Goal: Book appointment/travel/reservation

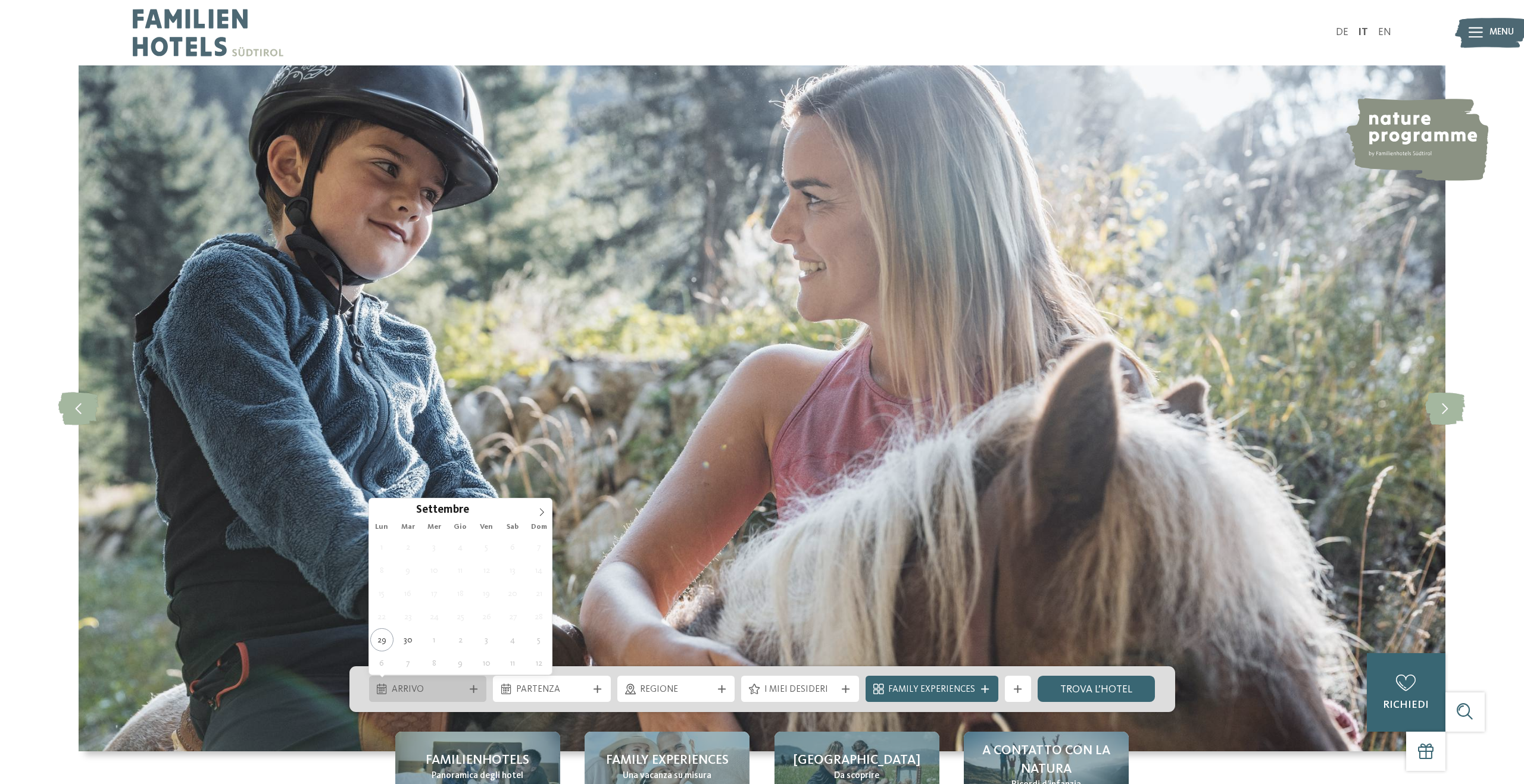
click at [456, 687] on span "Arrivo" at bounding box center [427, 690] width 72 height 13
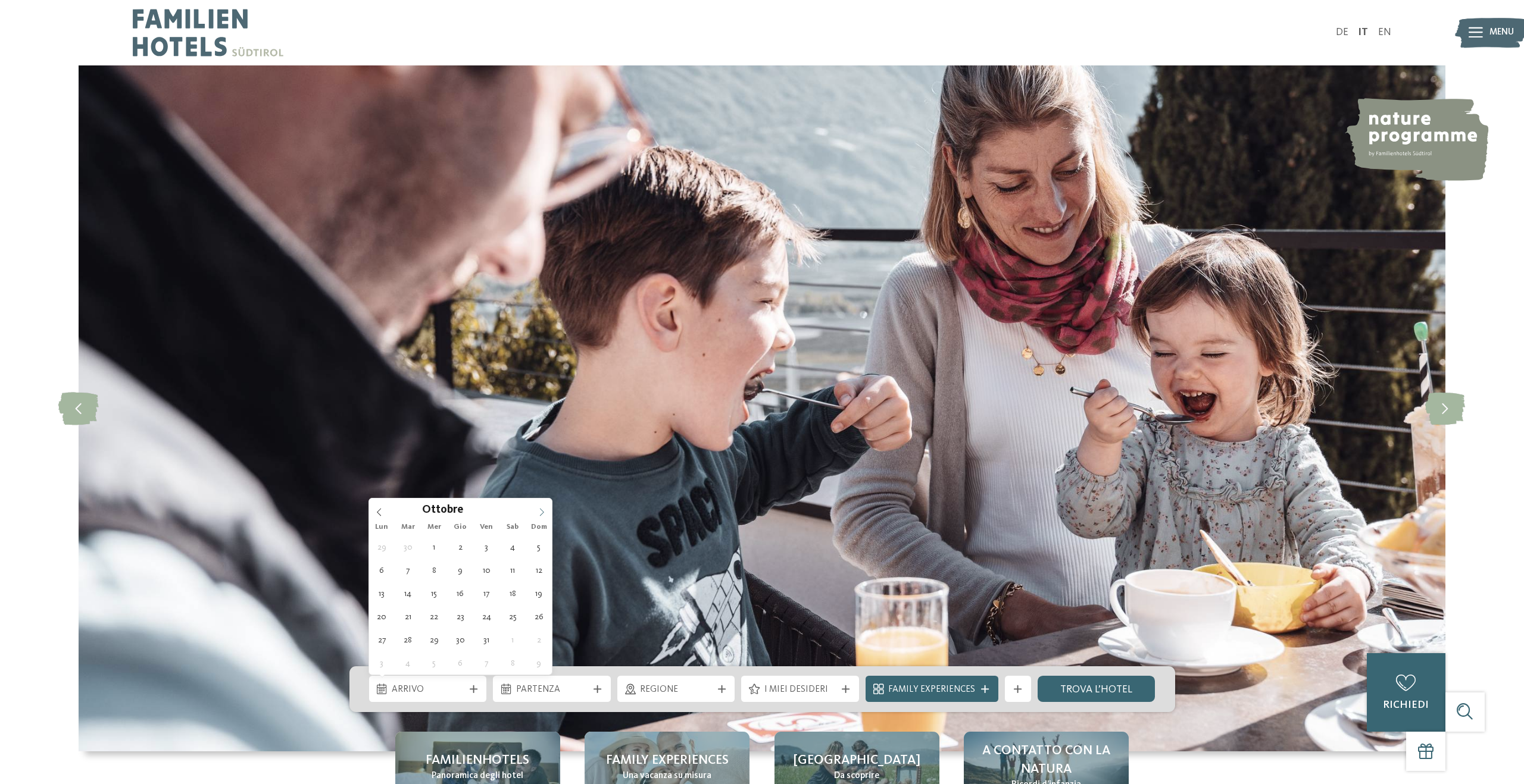
click at [537, 512] on span at bounding box center [541, 509] width 21 height 21
type input "****"
click at [537, 512] on span at bounding box center [541, 509] width 21 height 21
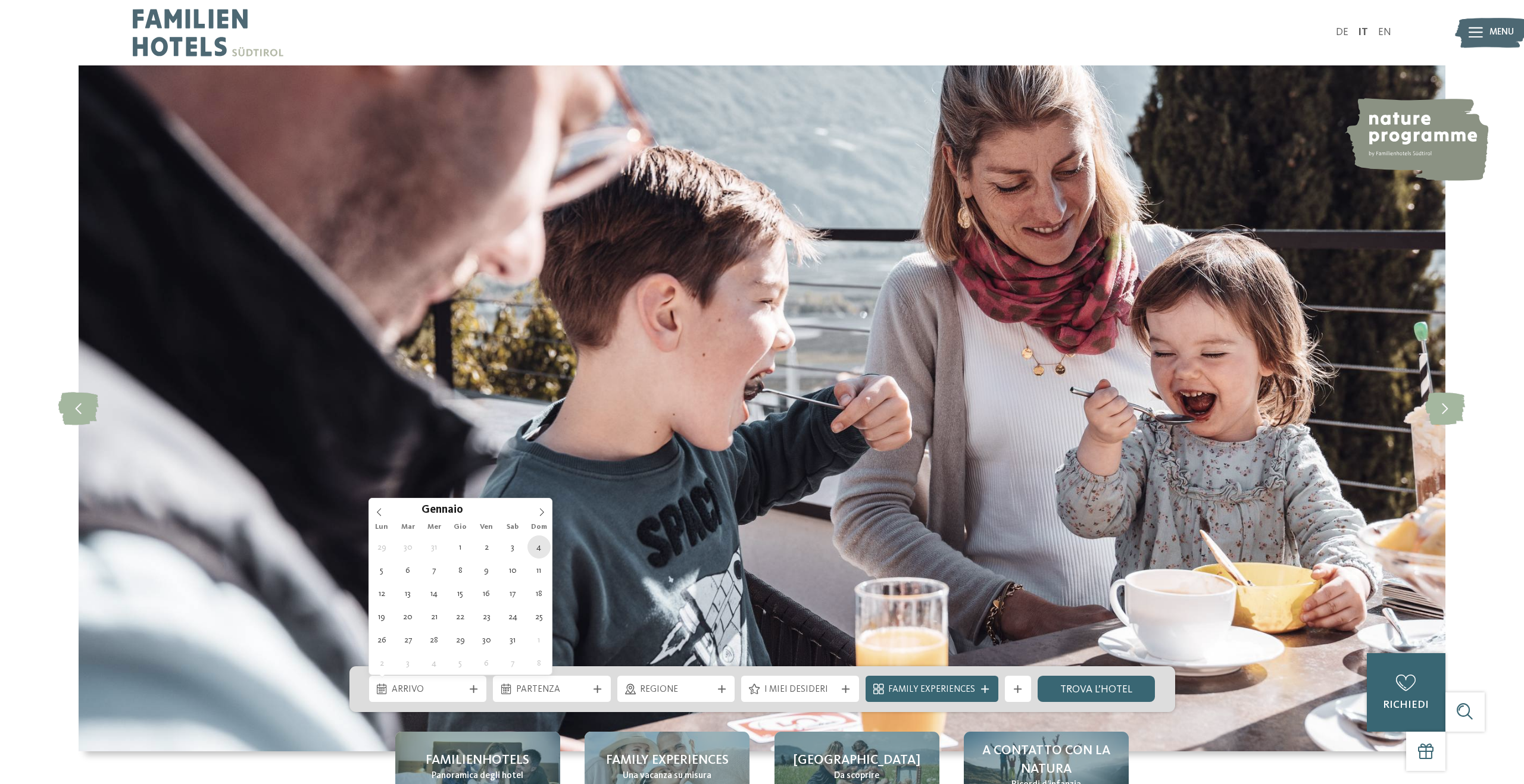
type div "04.01.2026"
type input "****"
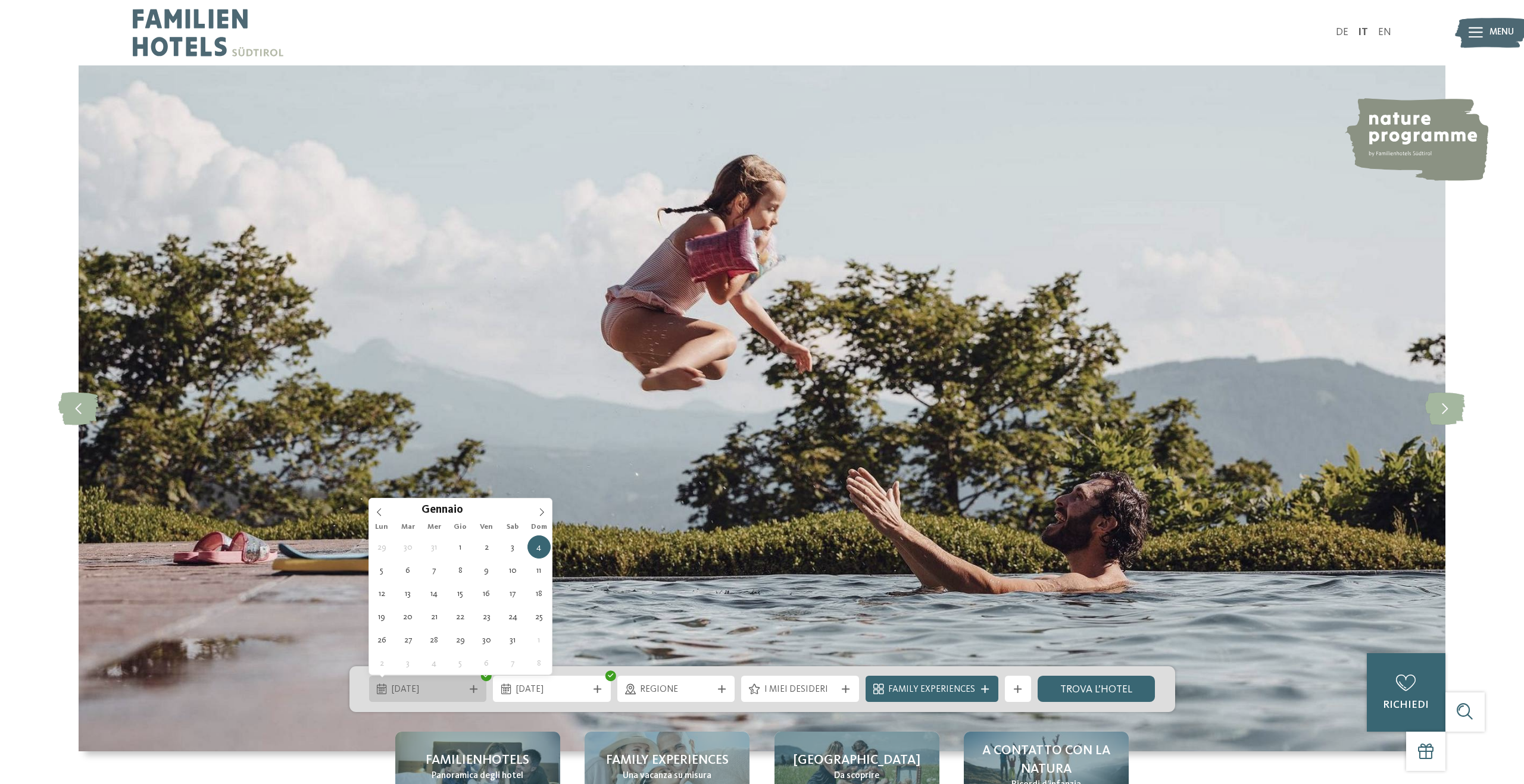
click at [382, 684] on icon at bounding box center [381, 689] width 10 height 11
type div "07.01.2026"
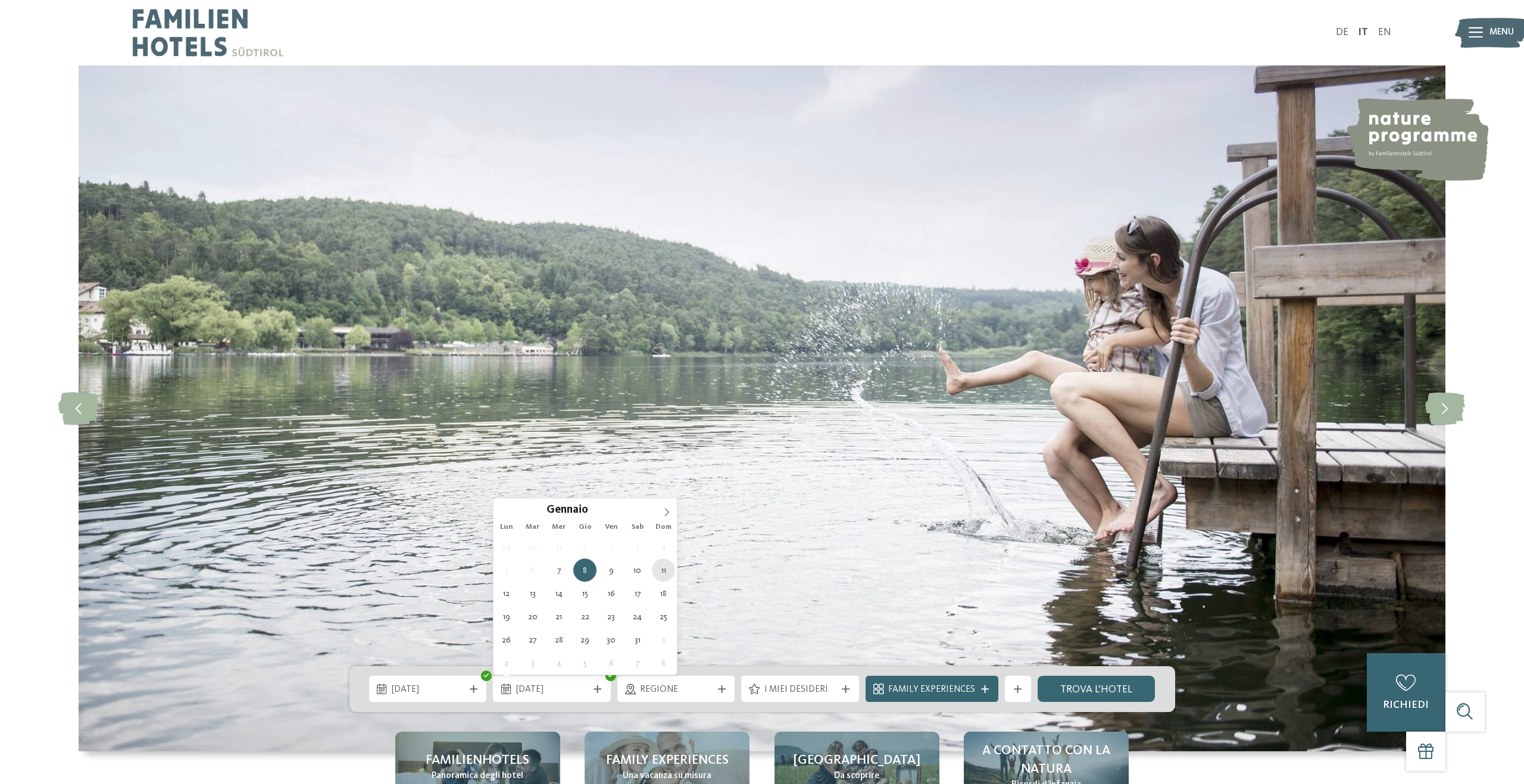
type div "11.01.2026"
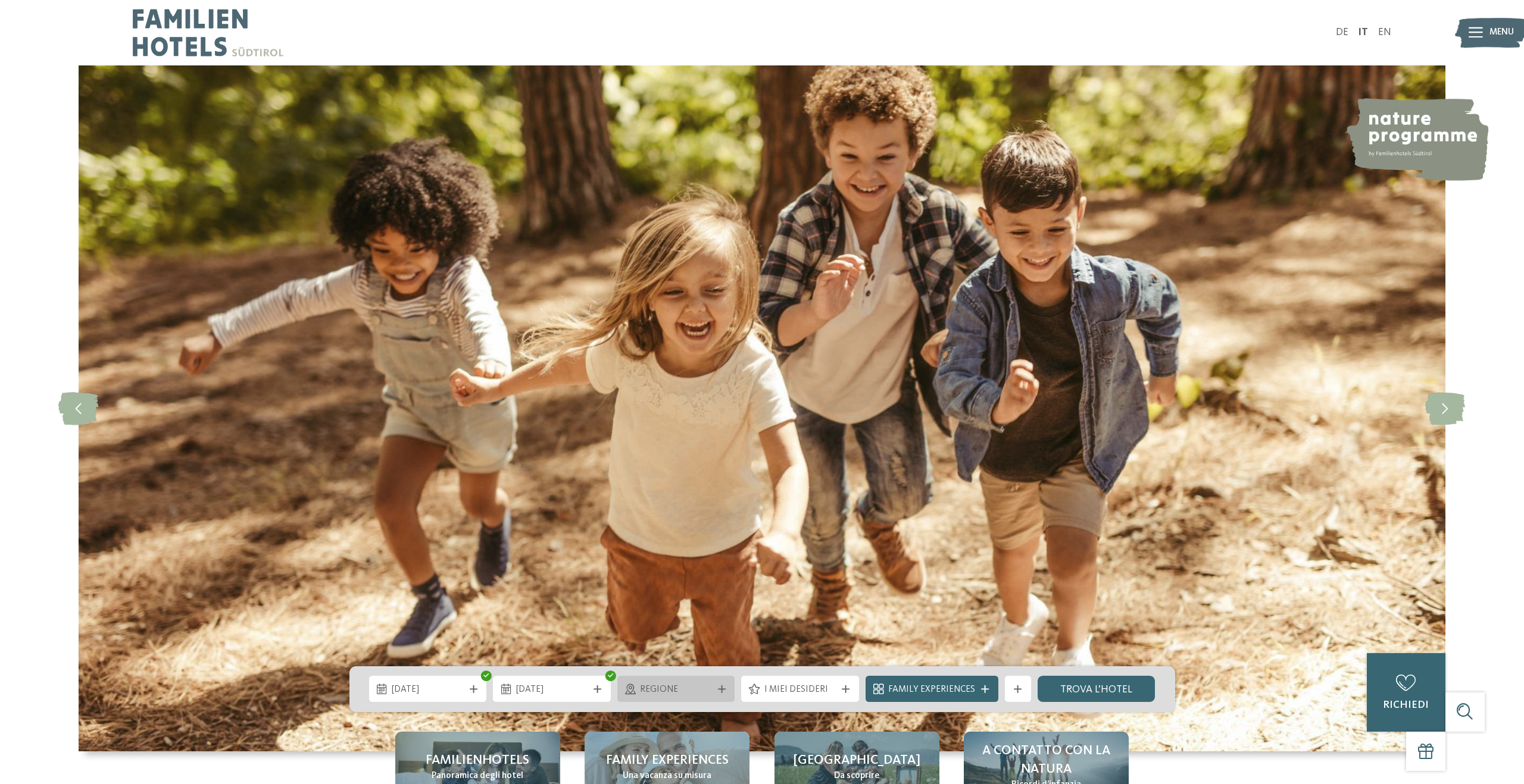
click at [707, 684] on span "Regione" at bounding box center [675, 690] width 72 height 13
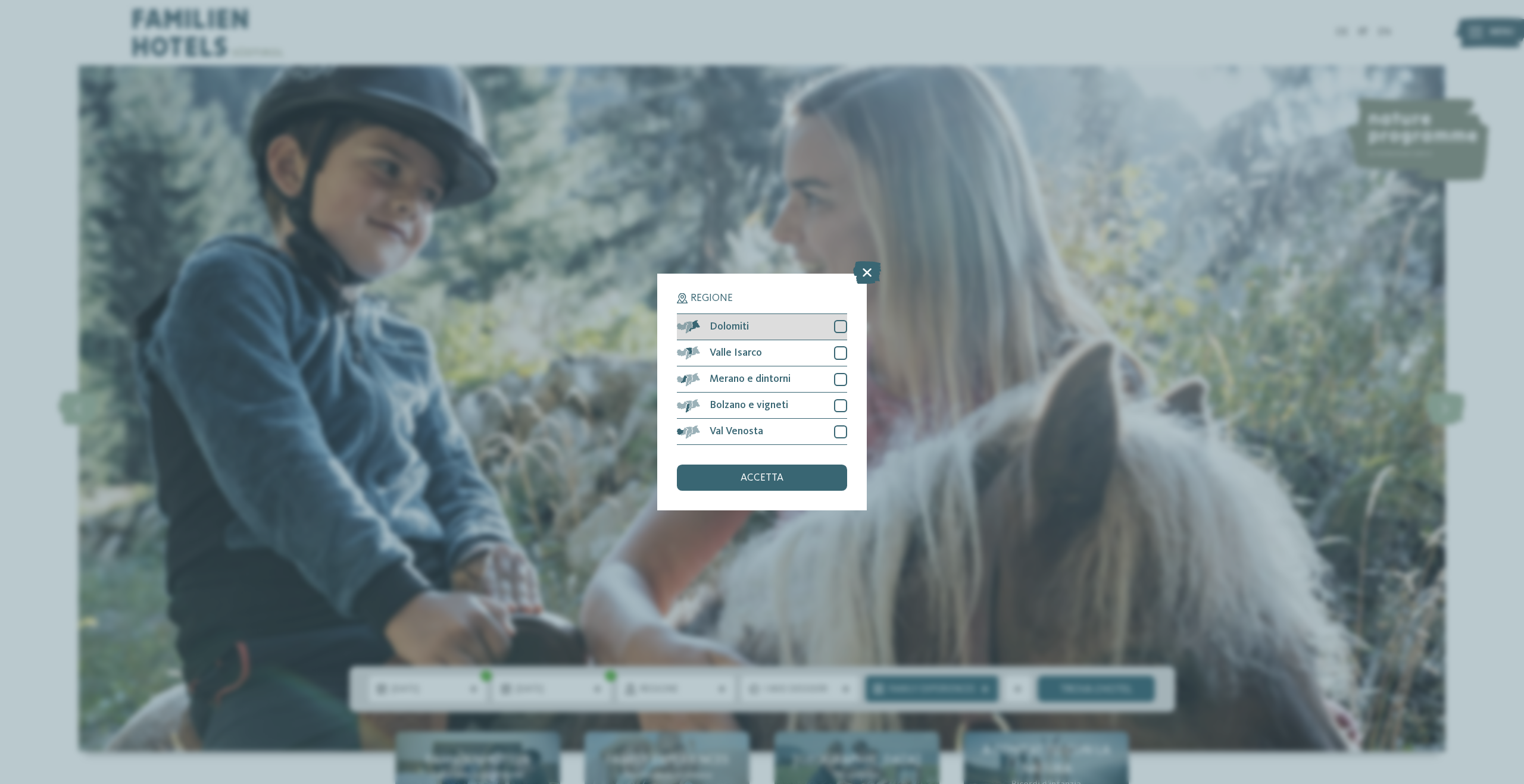
click at [838, 324] on div at bounding box center [840, 326] width 13 height 13
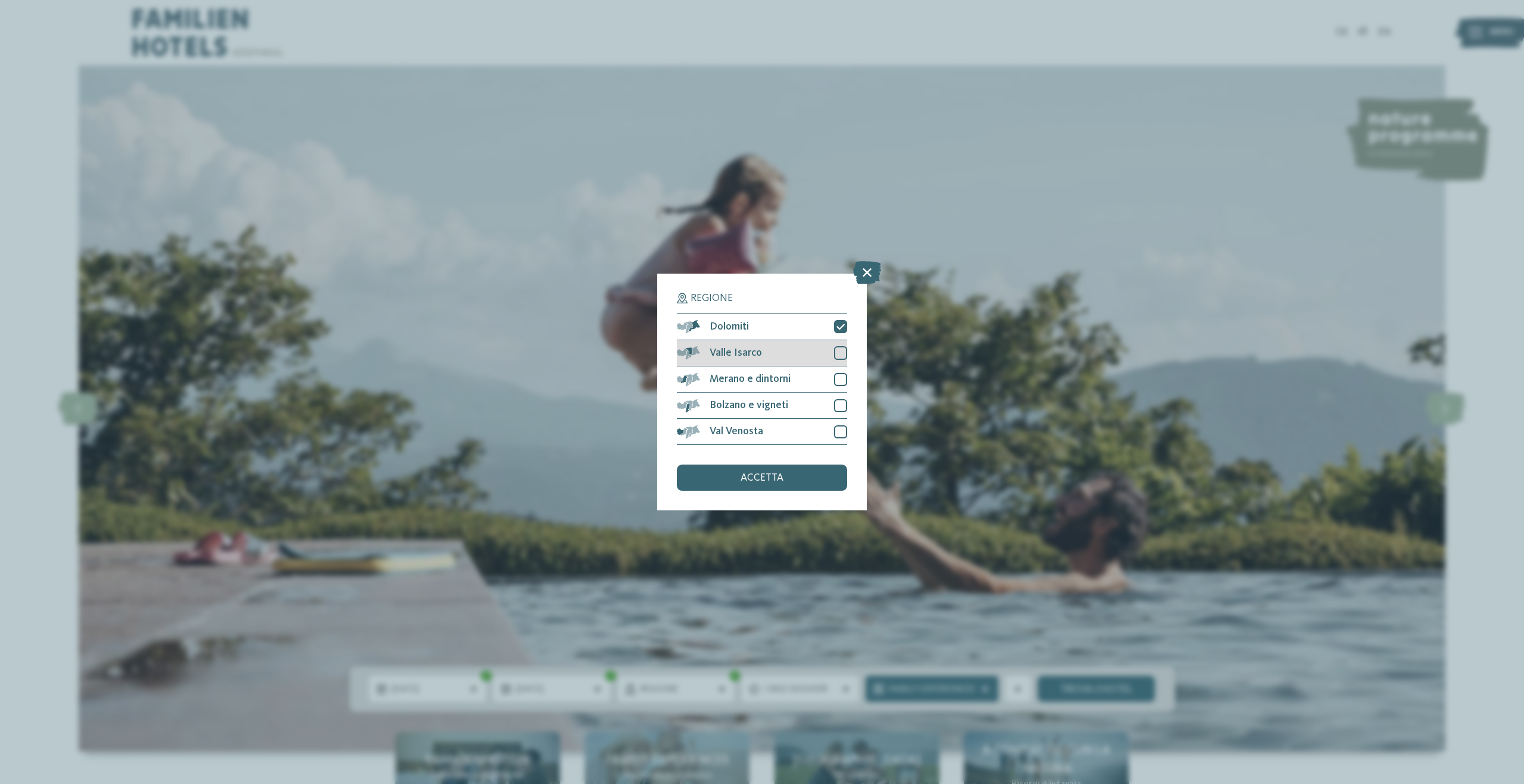
click at [838, 354] on div at bounding box center [840, 352] width 13 height 13
click at [754, 479] on span "accetta" at bounding box center [762, 478] width 43 height 11
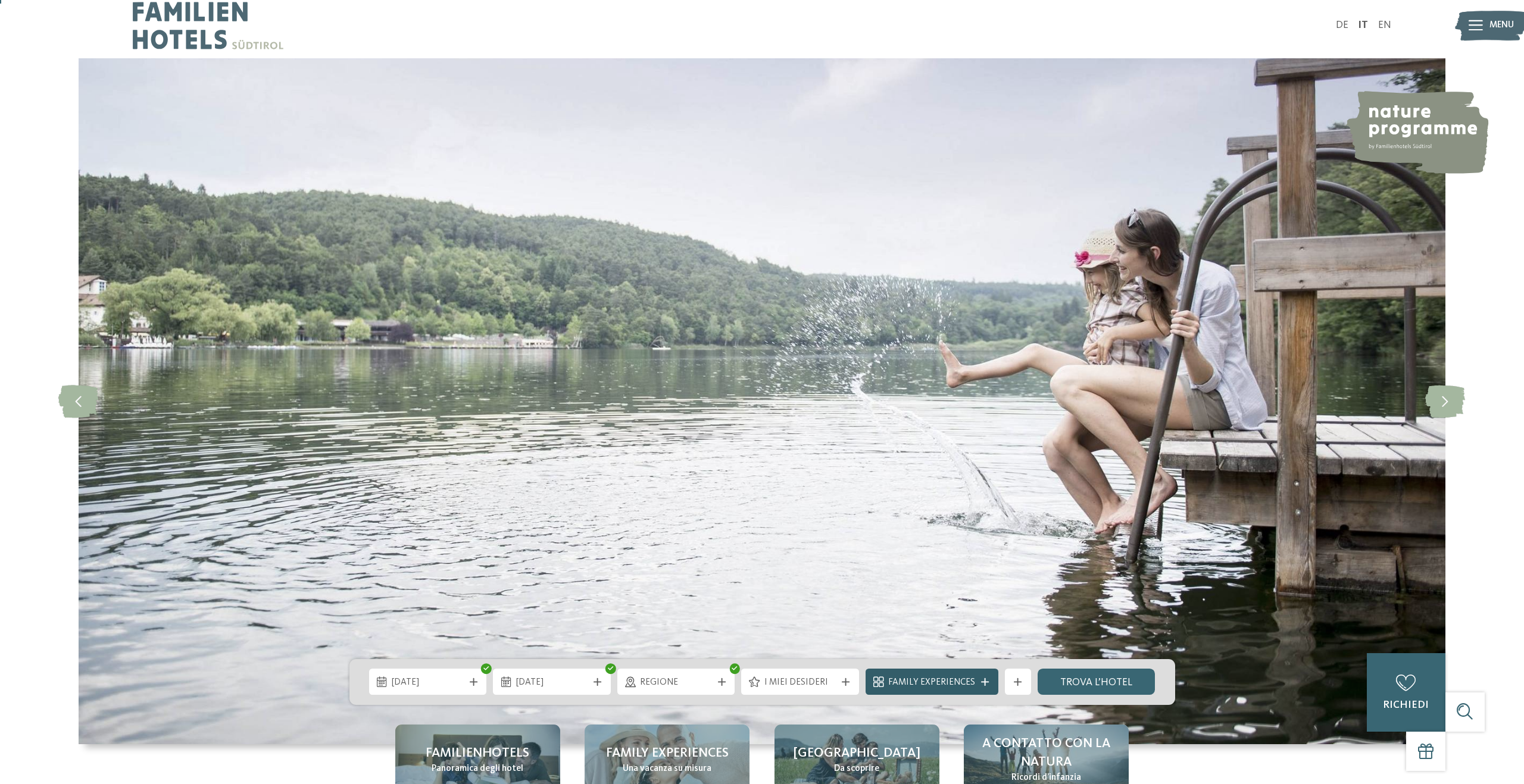
scroll to position [5, 0]
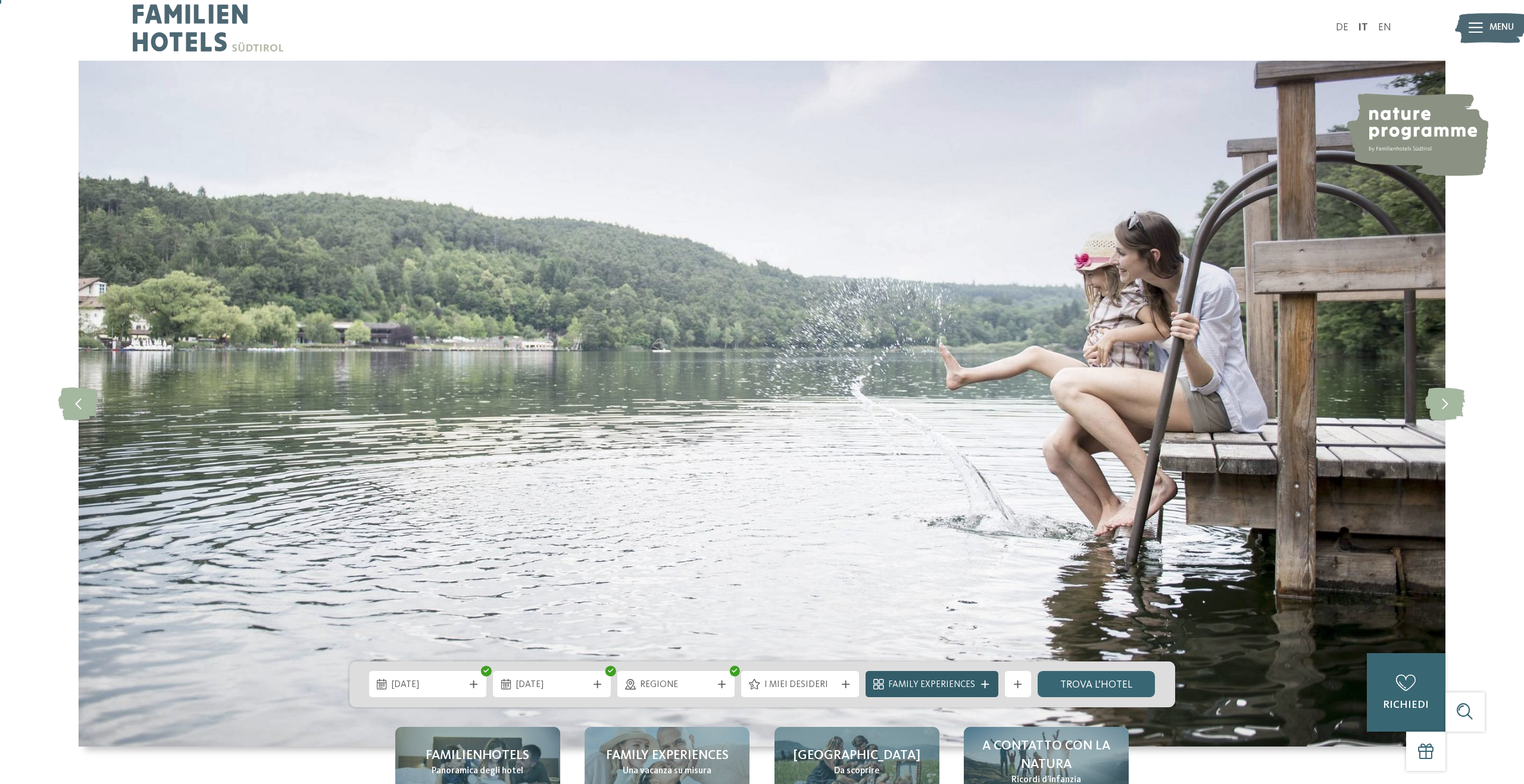
click at [950, 679] on span "Family Experiences" at bounding box center [931, 685] width 87 height 13
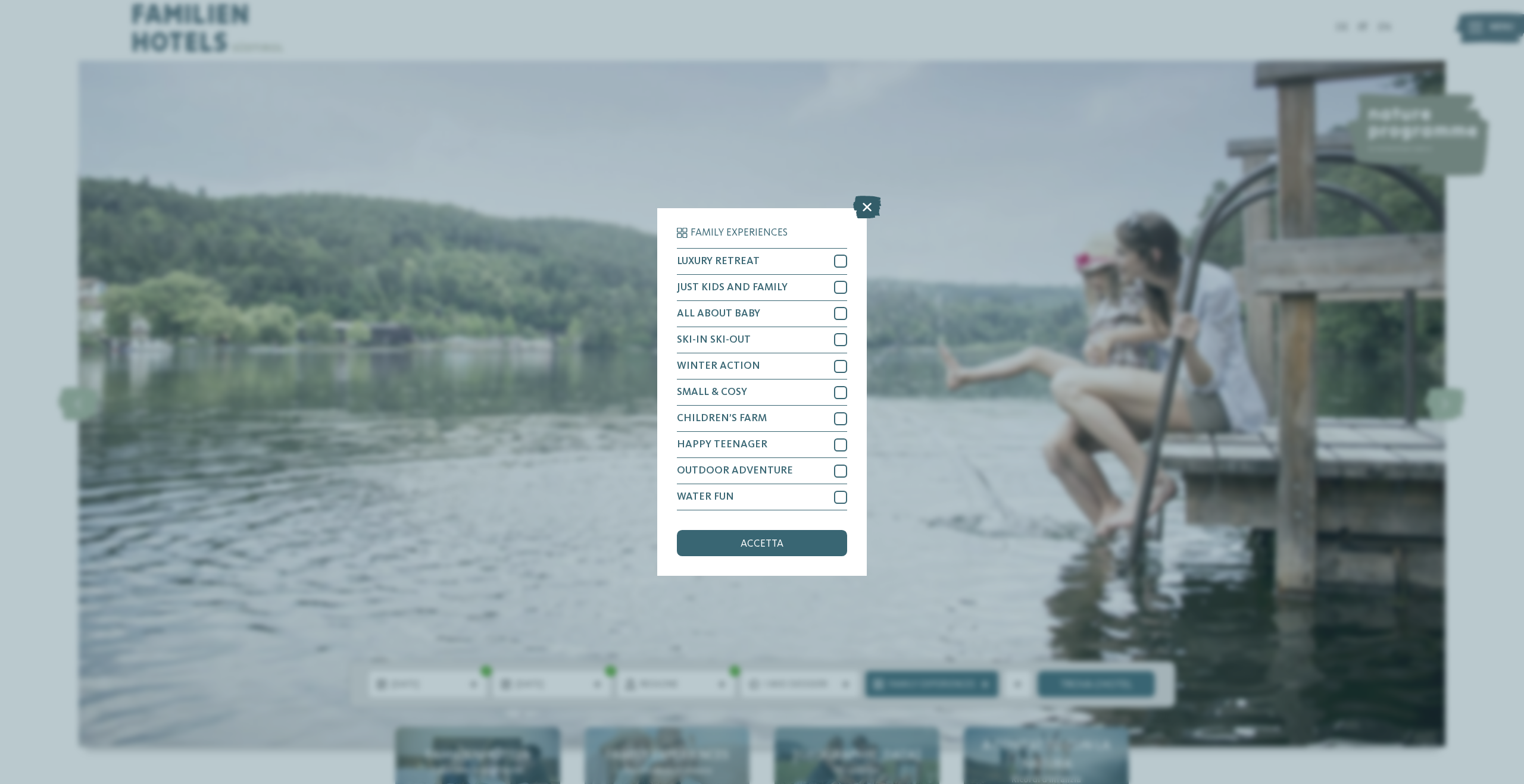
click at [860, 206] on icon at bounding box center [866, 207] width 28 height 23
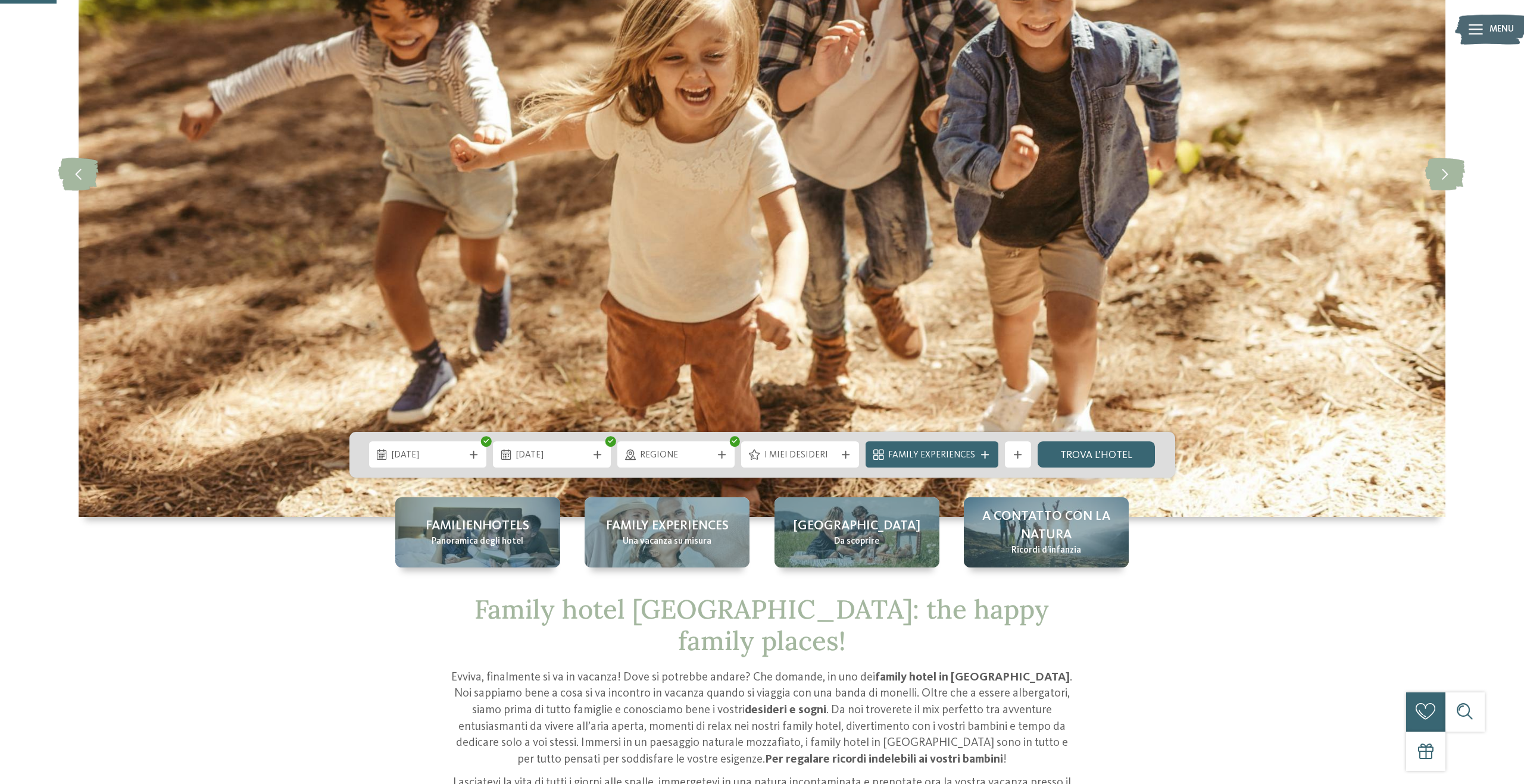
scroll to position [239, 0]
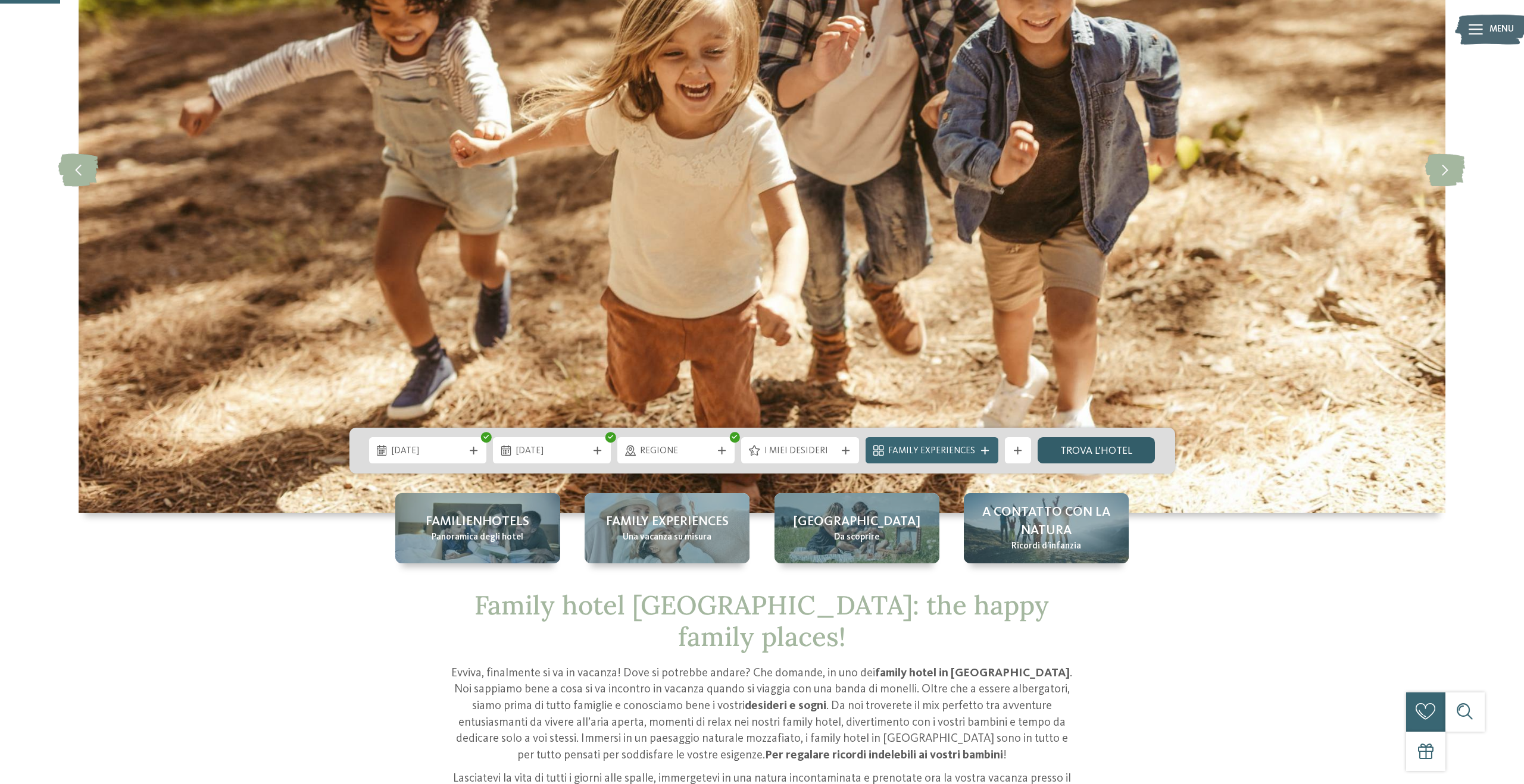
click at [1068, 453] on link "trova l’hotel" at bounding box center [1096, 450] width 118 height 26
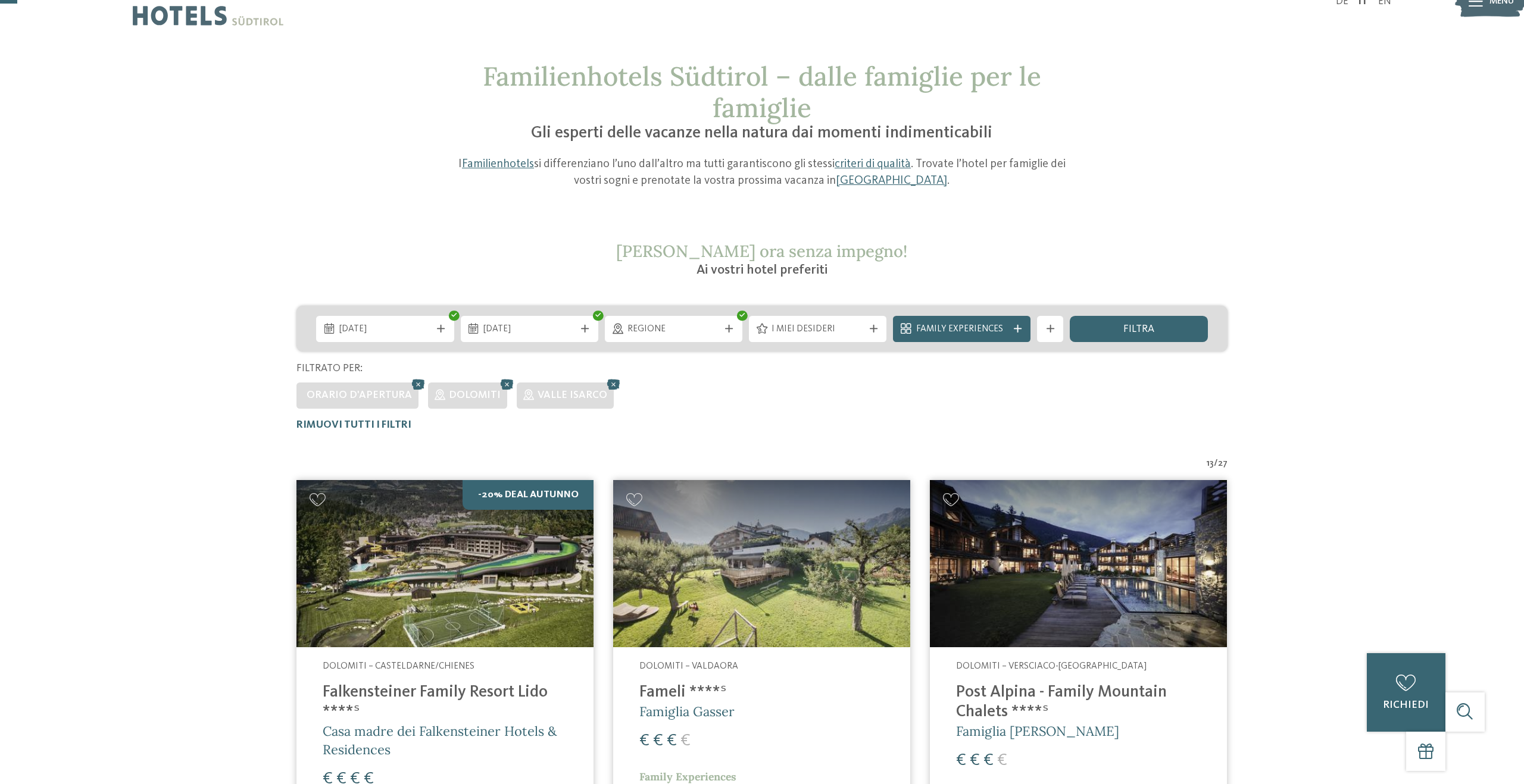
scroll to position [32, 0]
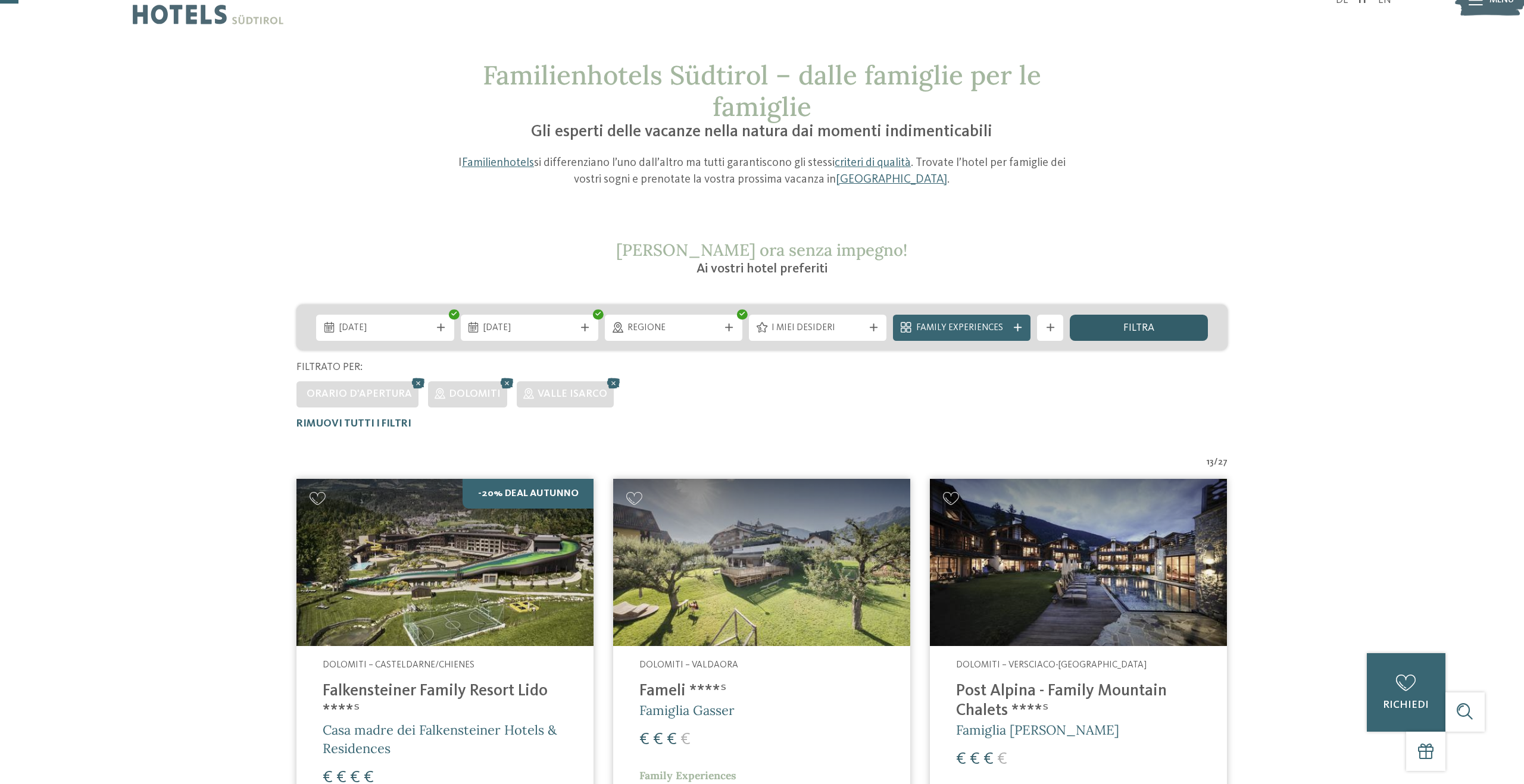
click at [1161, 326] on div "filtra" at bounding box center [1138, 327] width 137 height 26
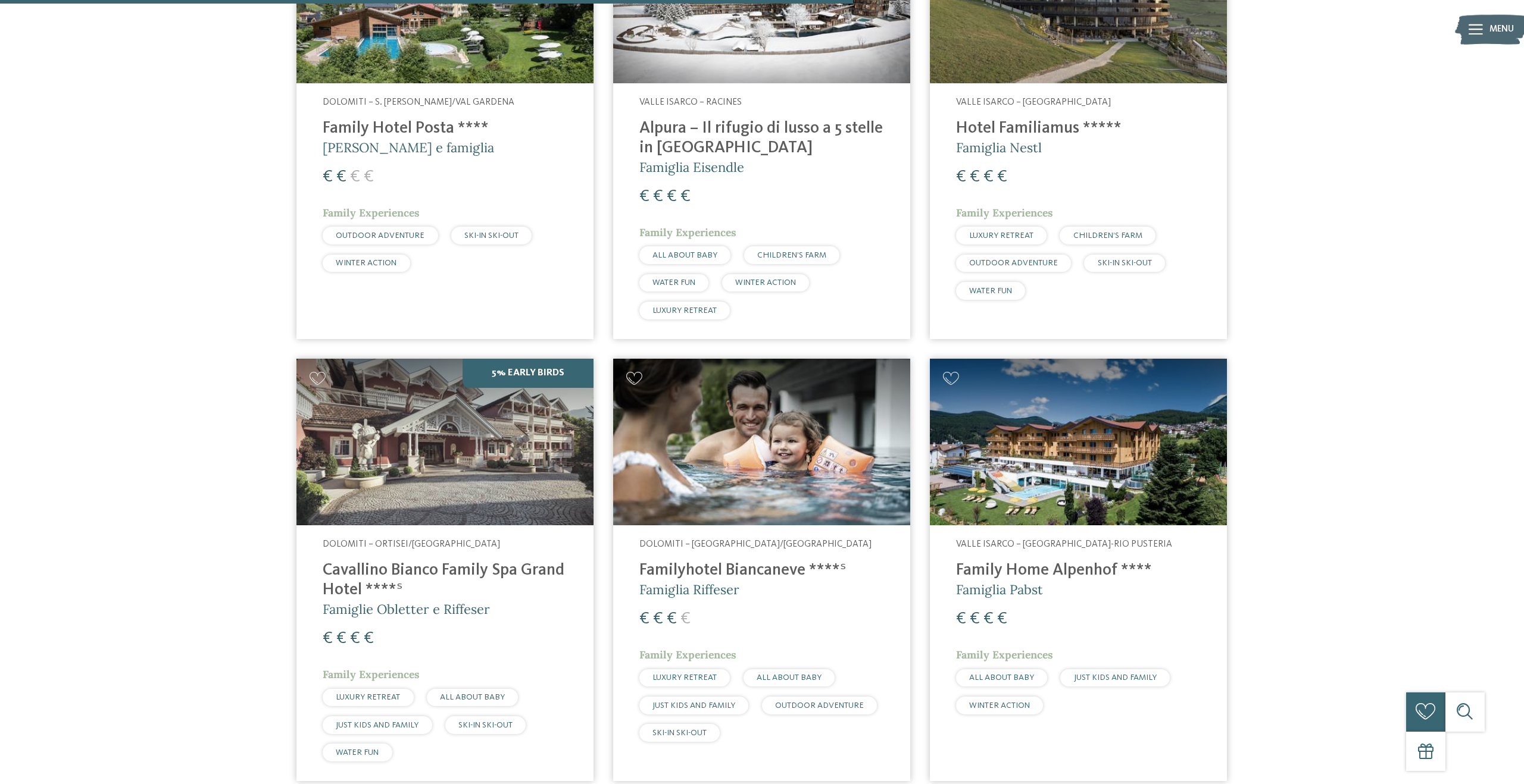
scroll to position [1477, 0]
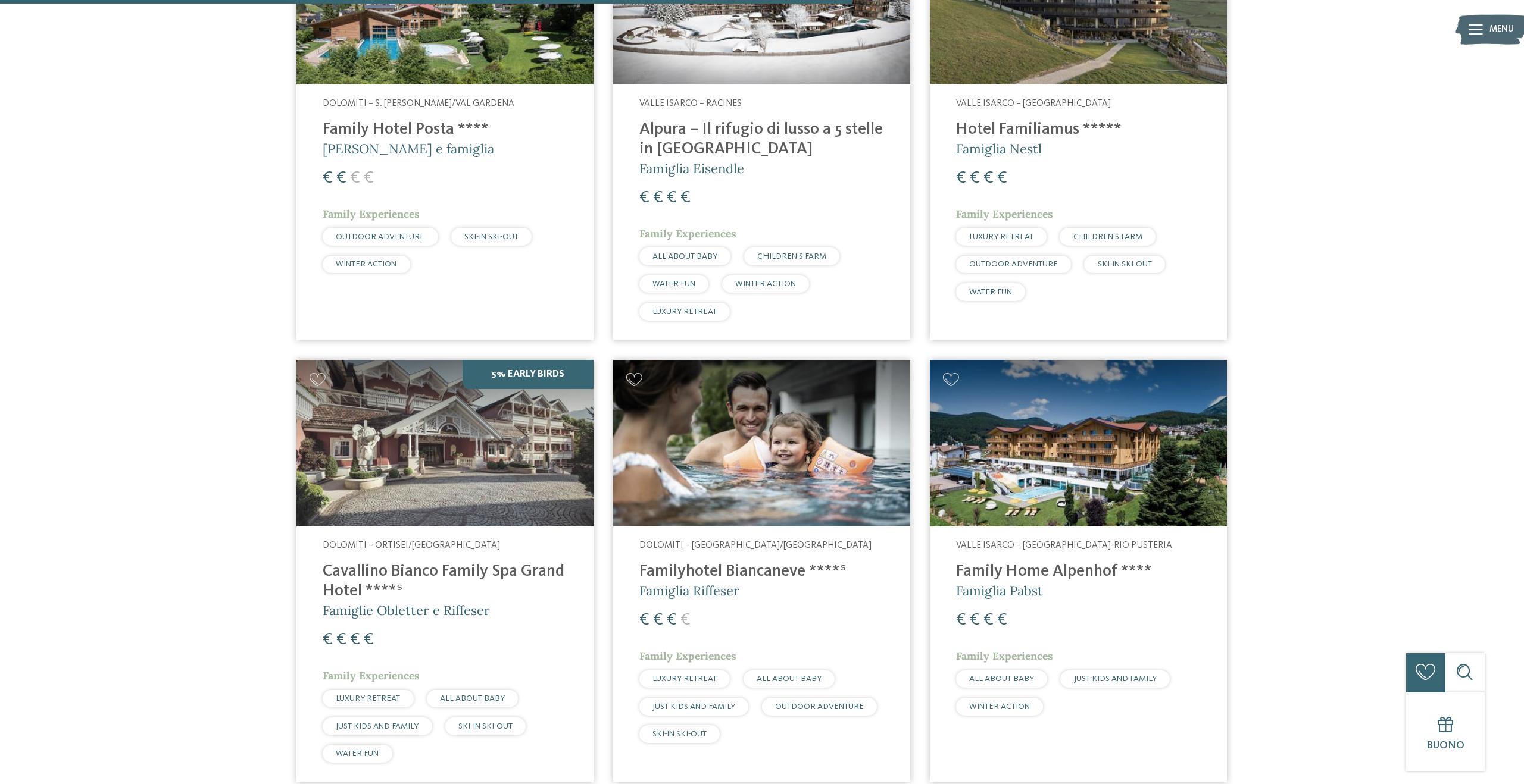
click at [443, 479] on img at bounding box center [444, 443] width 297 height 168
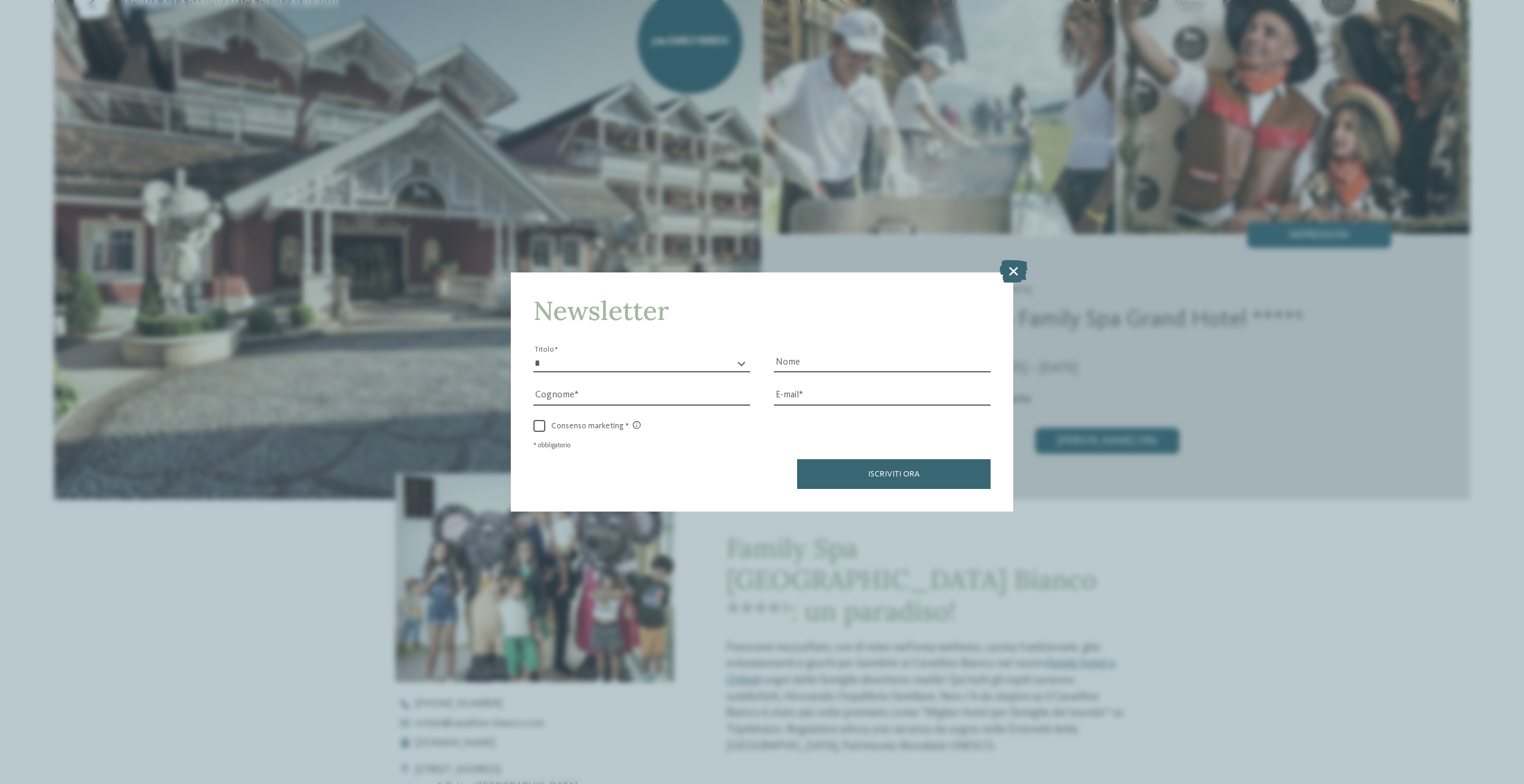
scroll to position [107, 0]
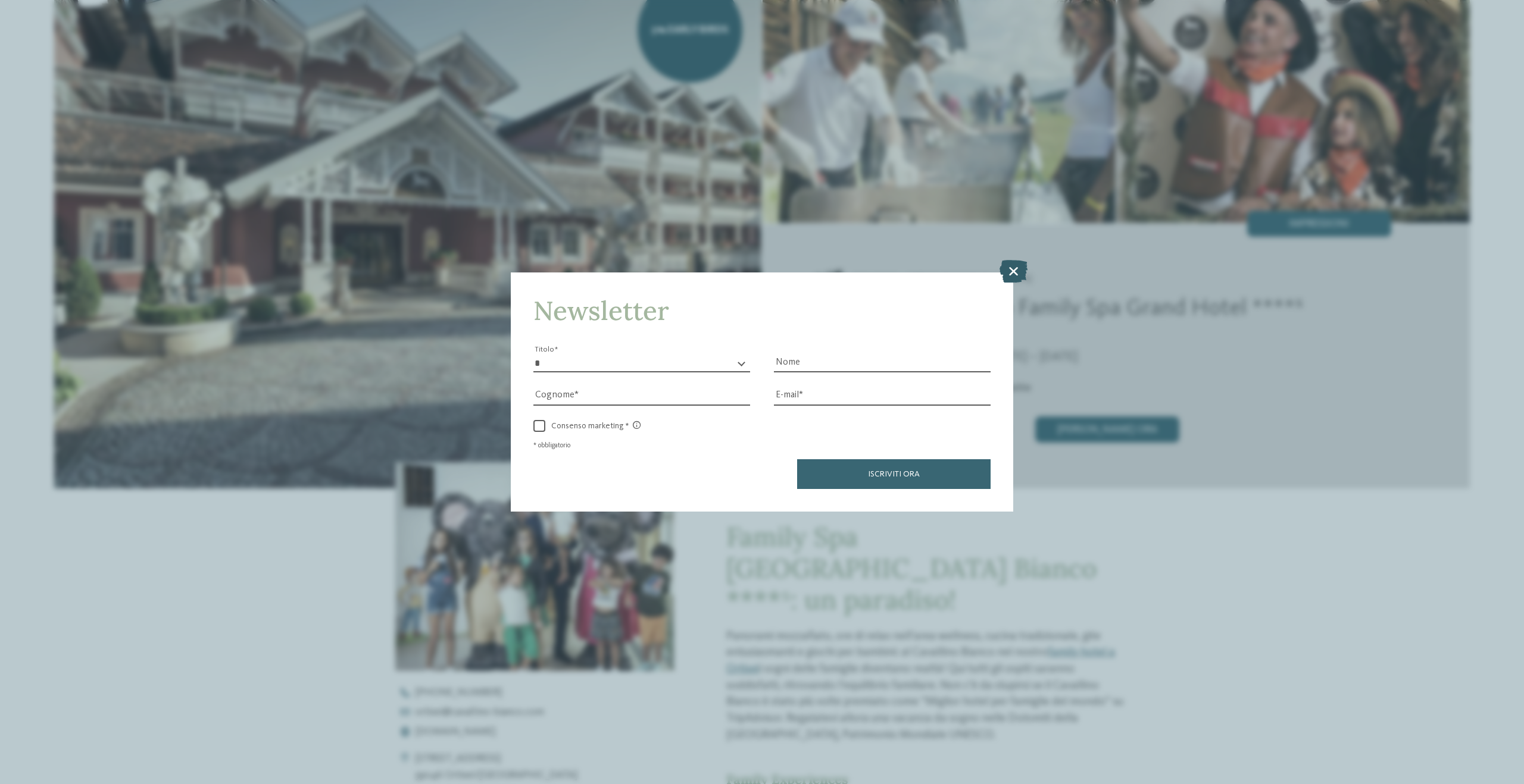
click at [1017, 272] on icon at bounding box center [1013, 270] width 28 height 23
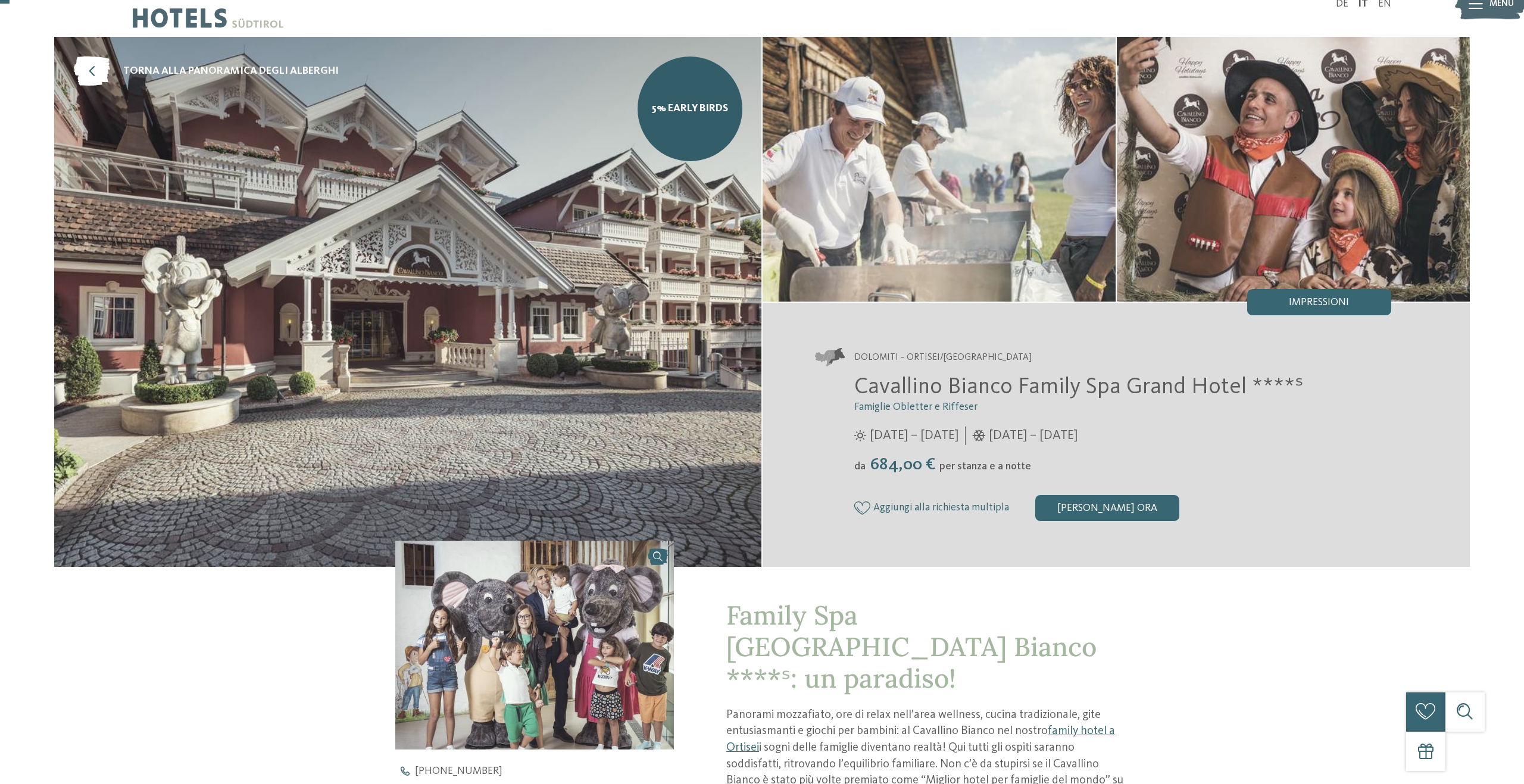
scroll to position [0, 0]
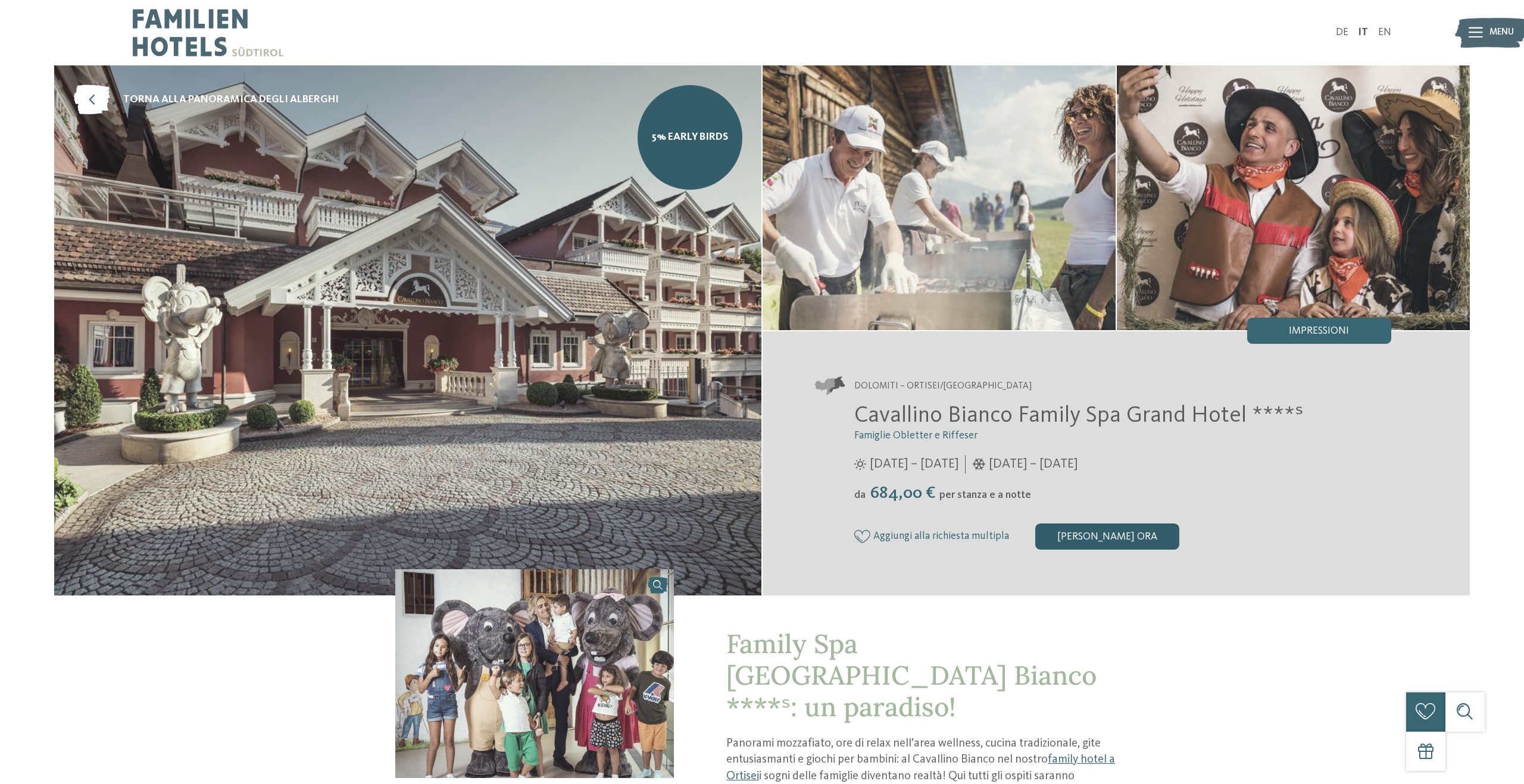
click at [1102, 537] on div "[PERSON_NAME] ora" at bounding box center [1106, 536] width 144 height 26
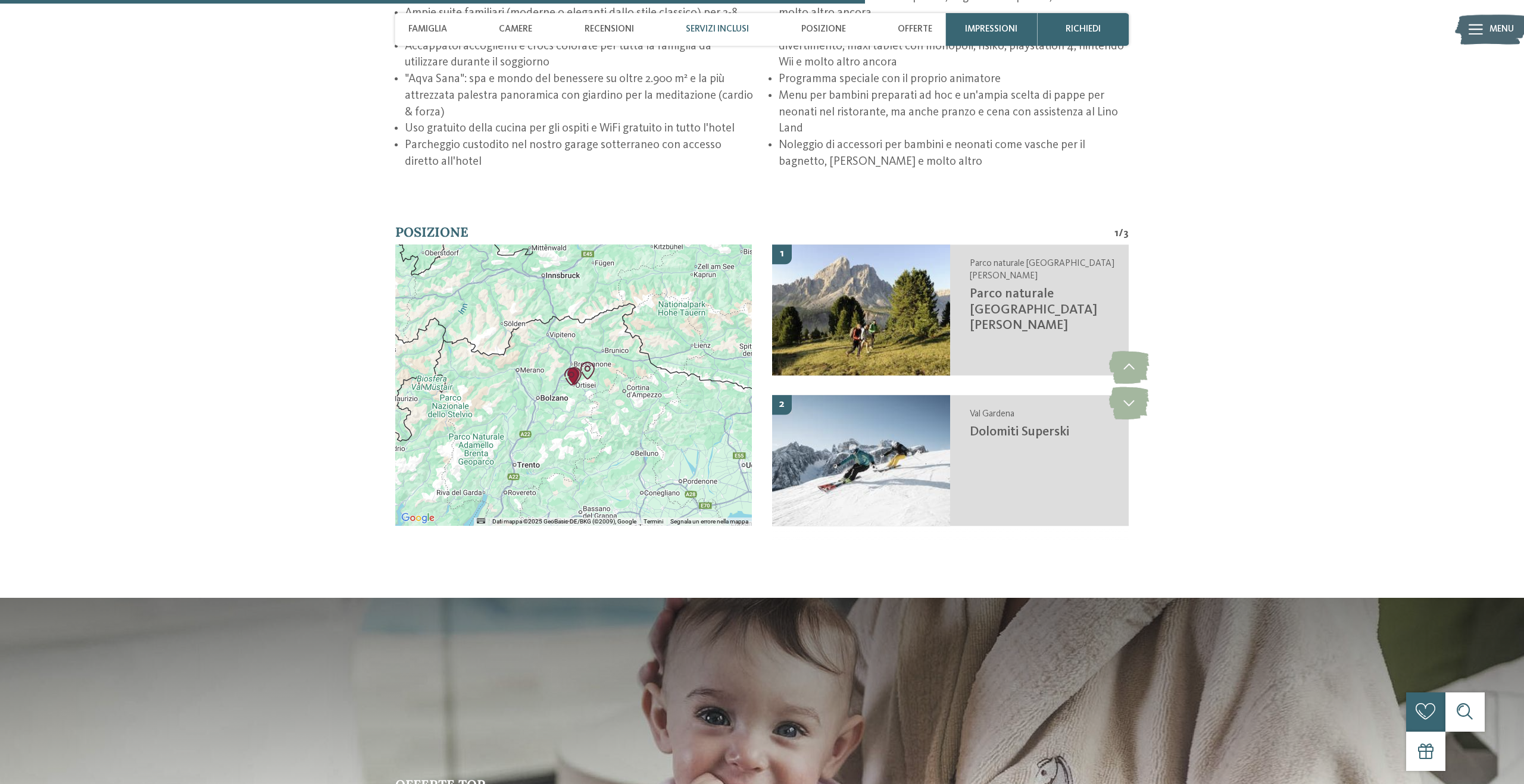
scroll to position [2424, 0]
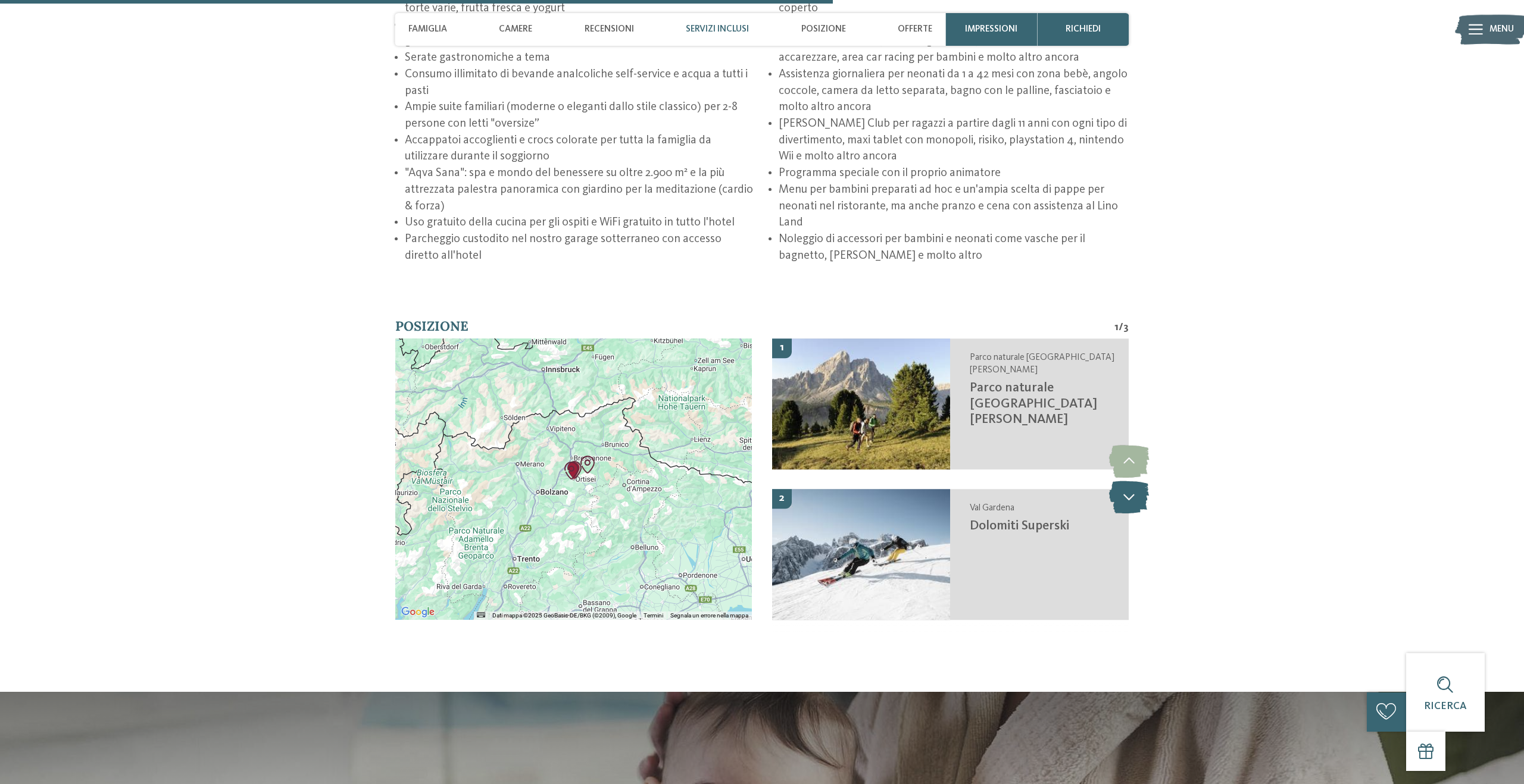
click at [1141, 507] on icon at bounding box center [1128, 497] width 40 height 32
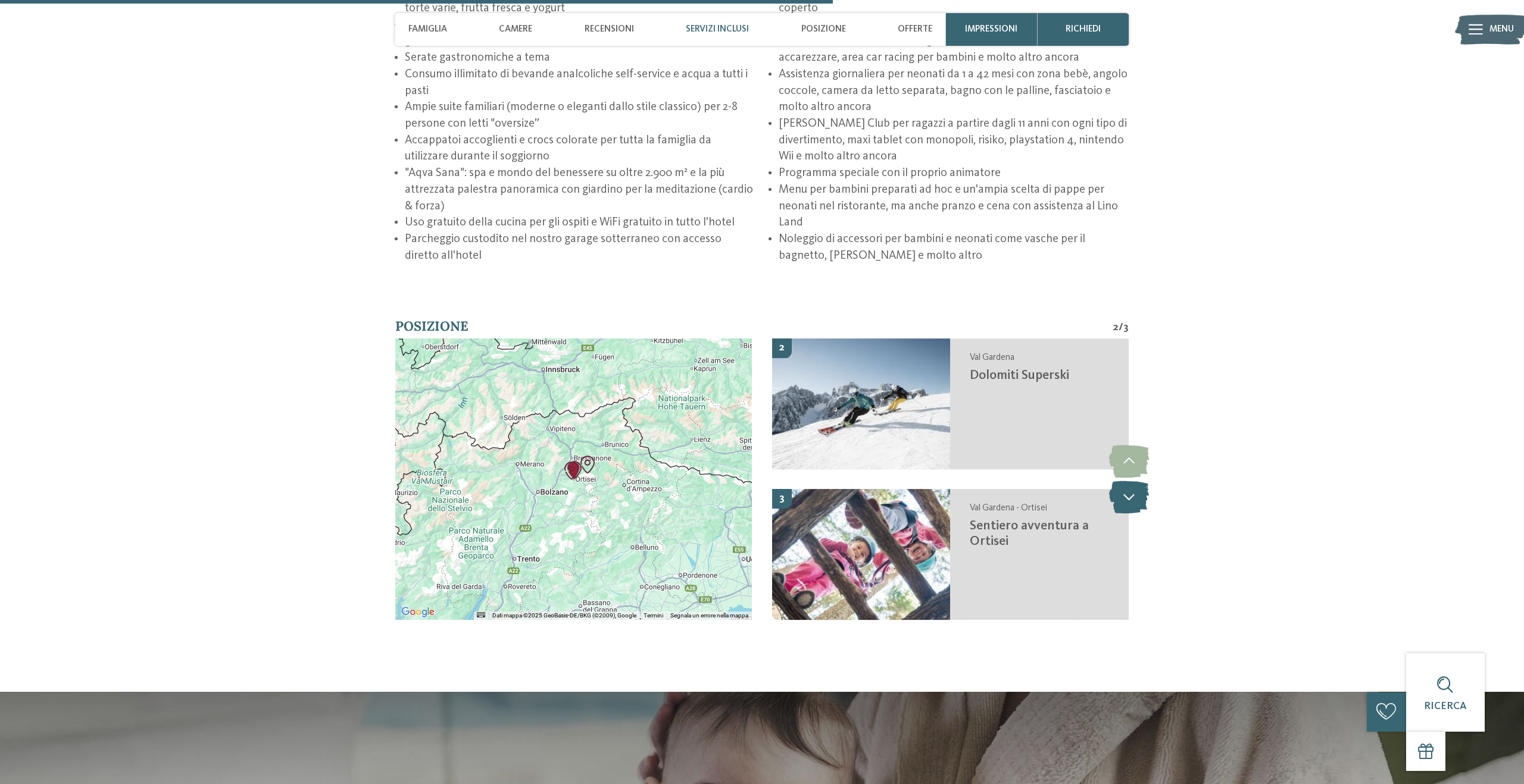
click at [1141, 507] on icon at bounding box center [1128, 497] width 40 height 32
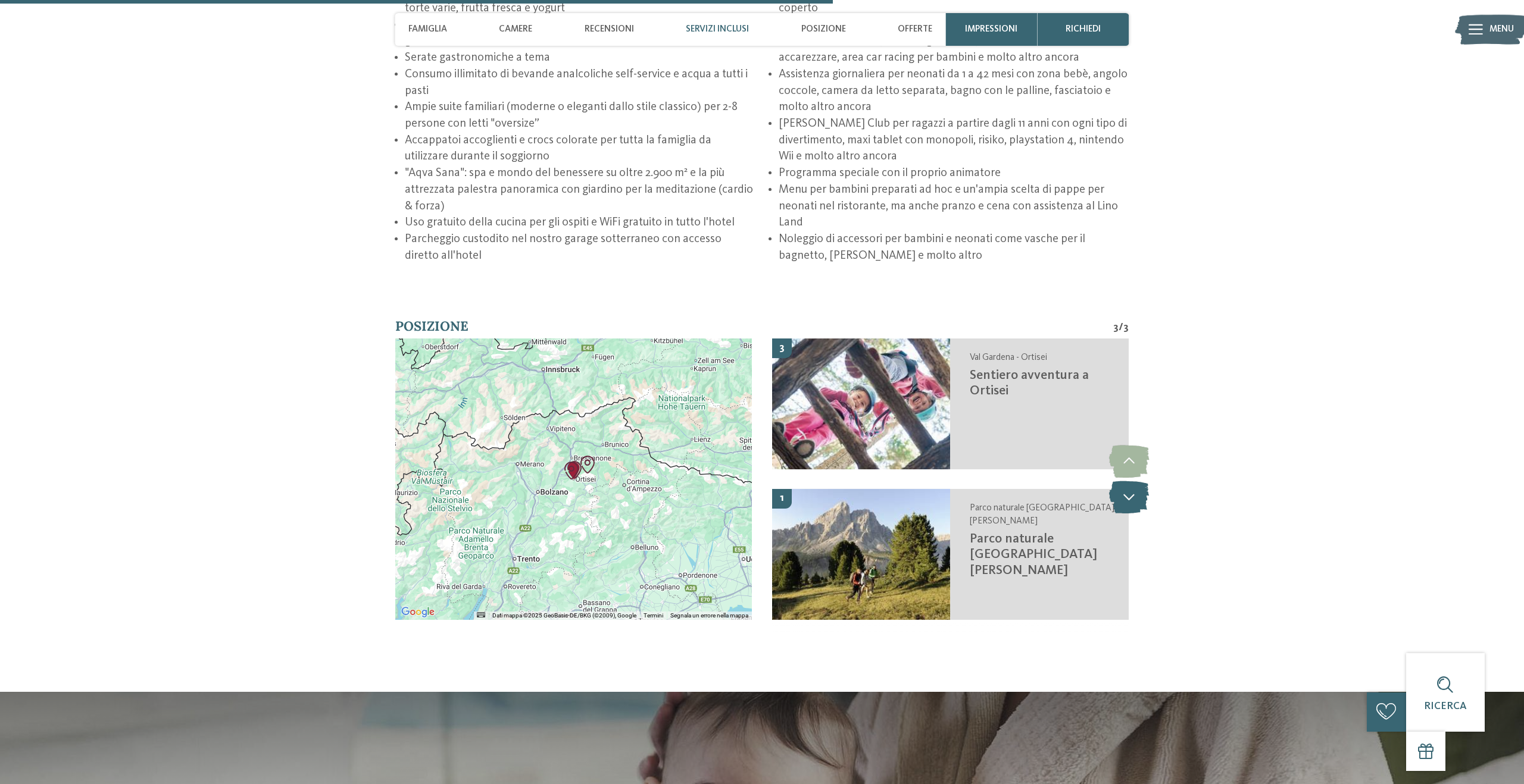
click at [1141, 507] on icon at bounding box center [1128, 497] width 40 height 32
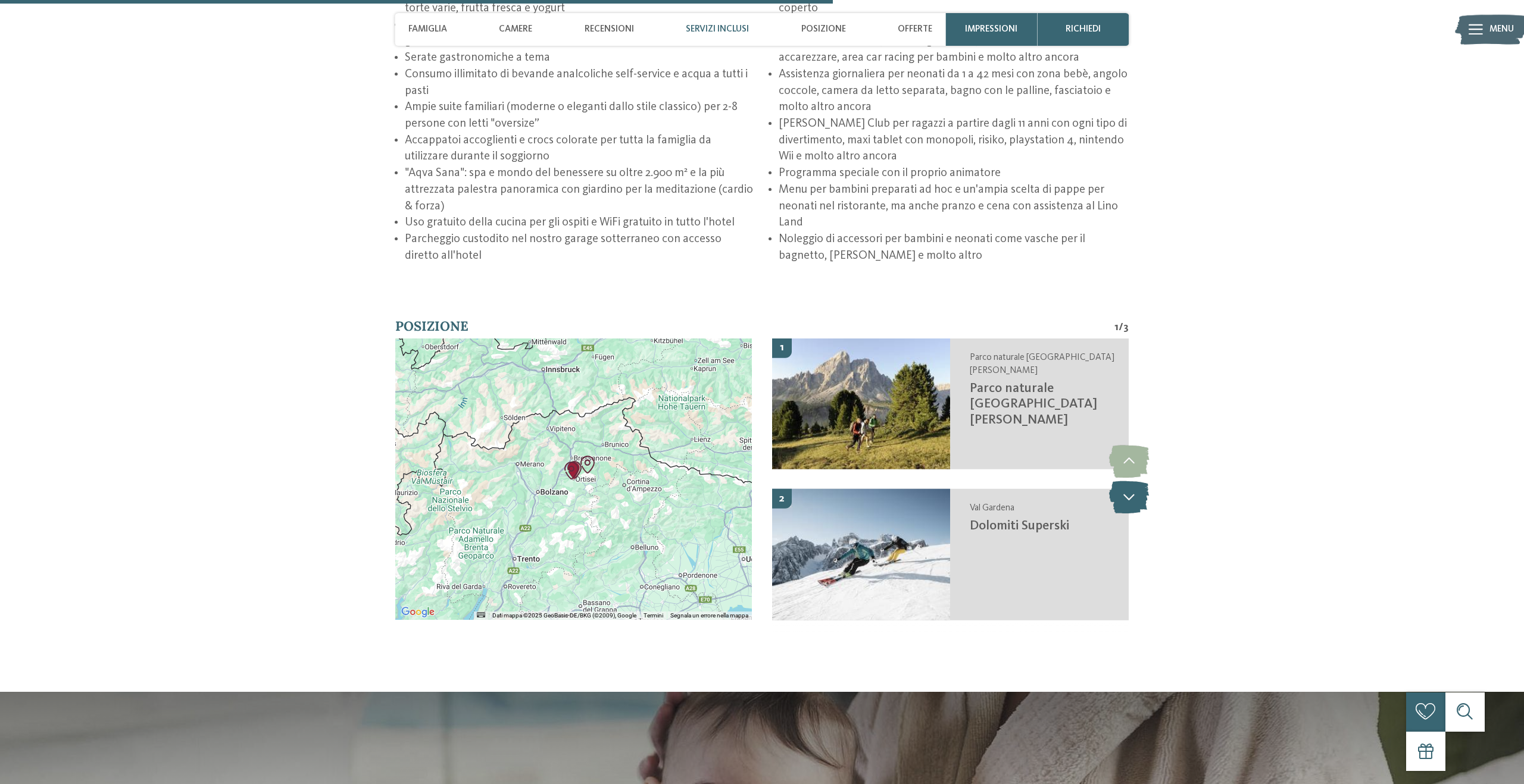
click at [1141, 507] on icon at bounding box center [1128, 497] width 40 height 32
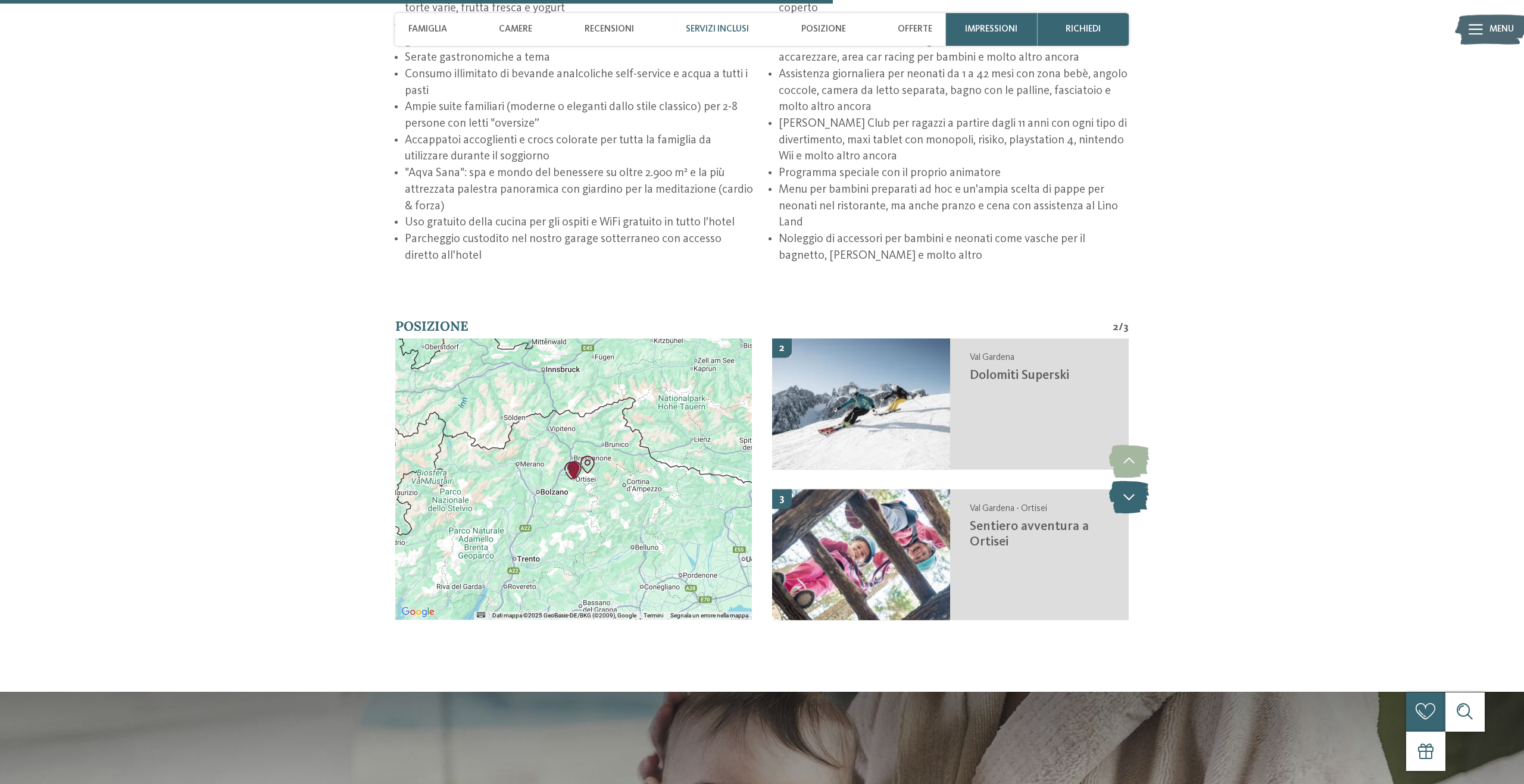
click at [1141, 507] on icon at bounding box center [1128, 497] width 40 height 32
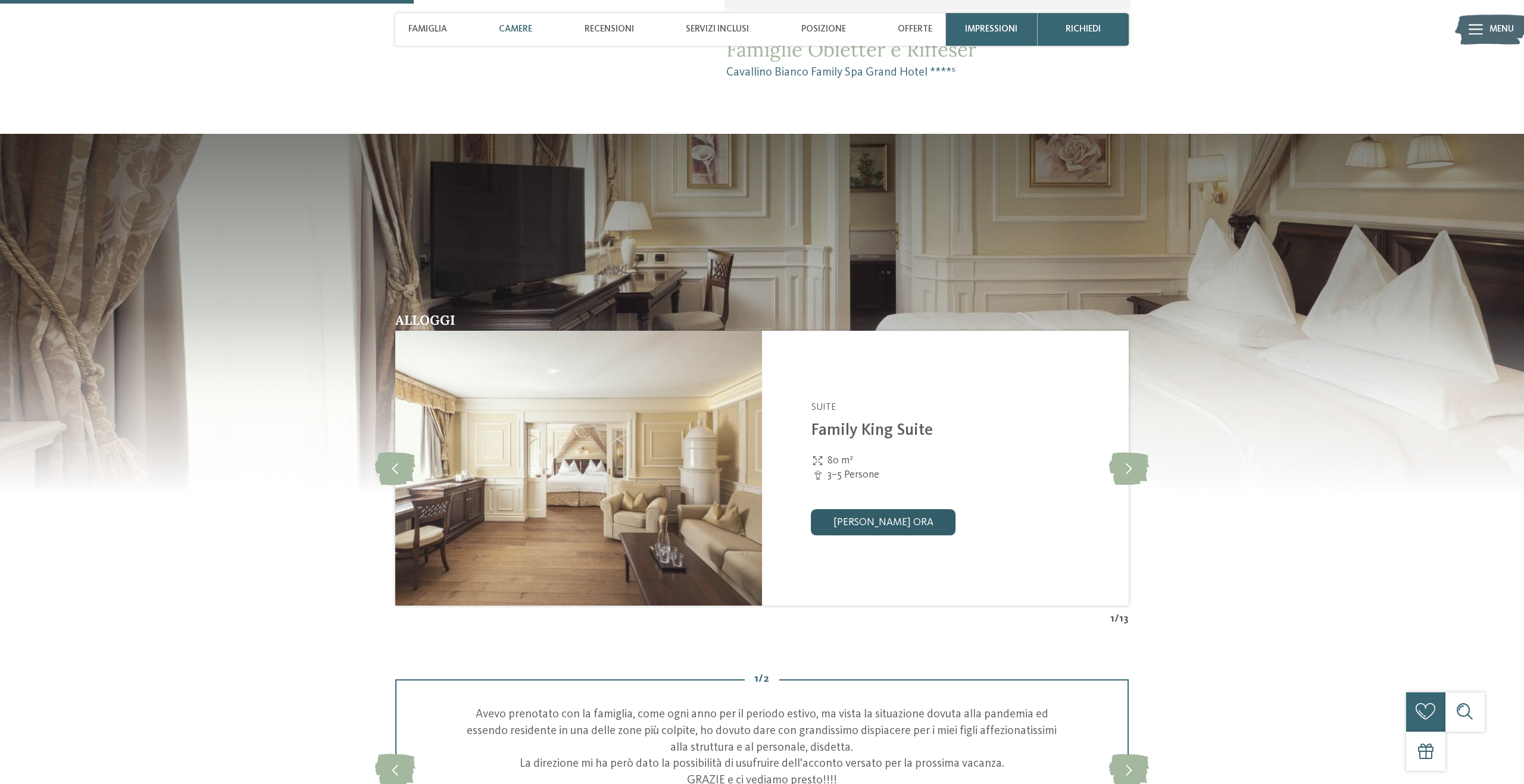
click at [897, 519] on link "[PERSON_NAME] ora" at bounding box center [883, 522] width 144 height 26
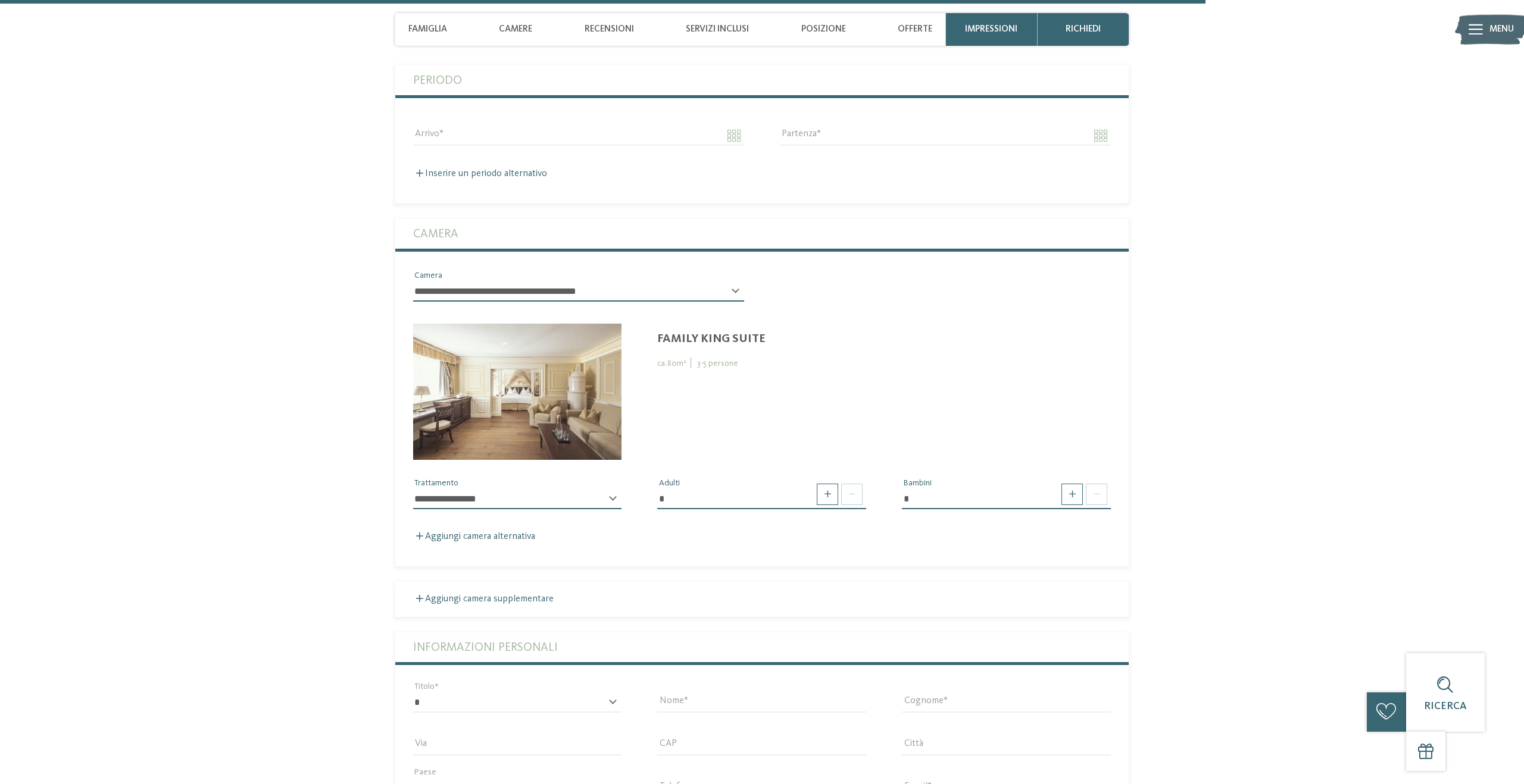
scroll to position [3645, 0]
